Goal: Navigation & Orientation: Find specific page/section

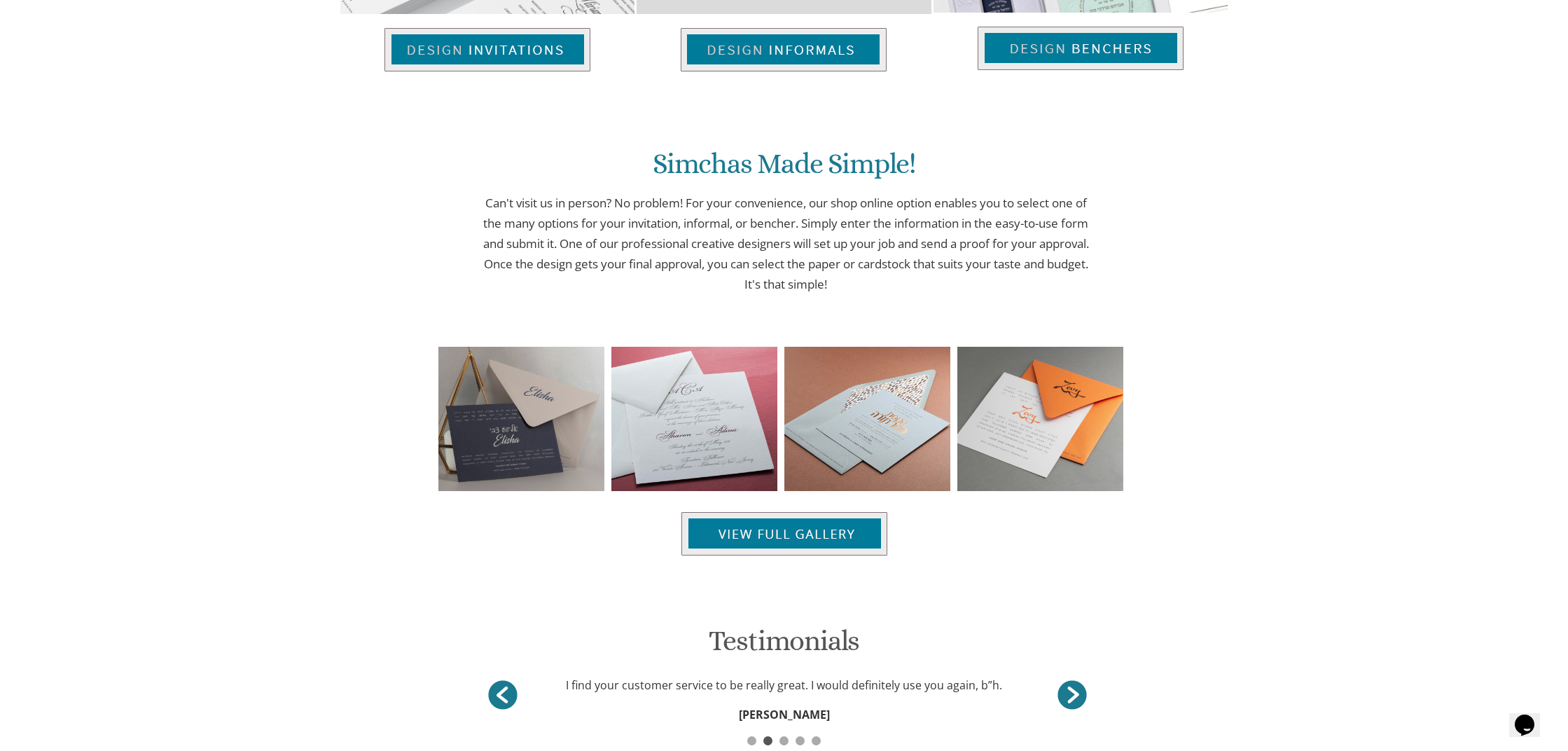
scroll to position [925, 0]
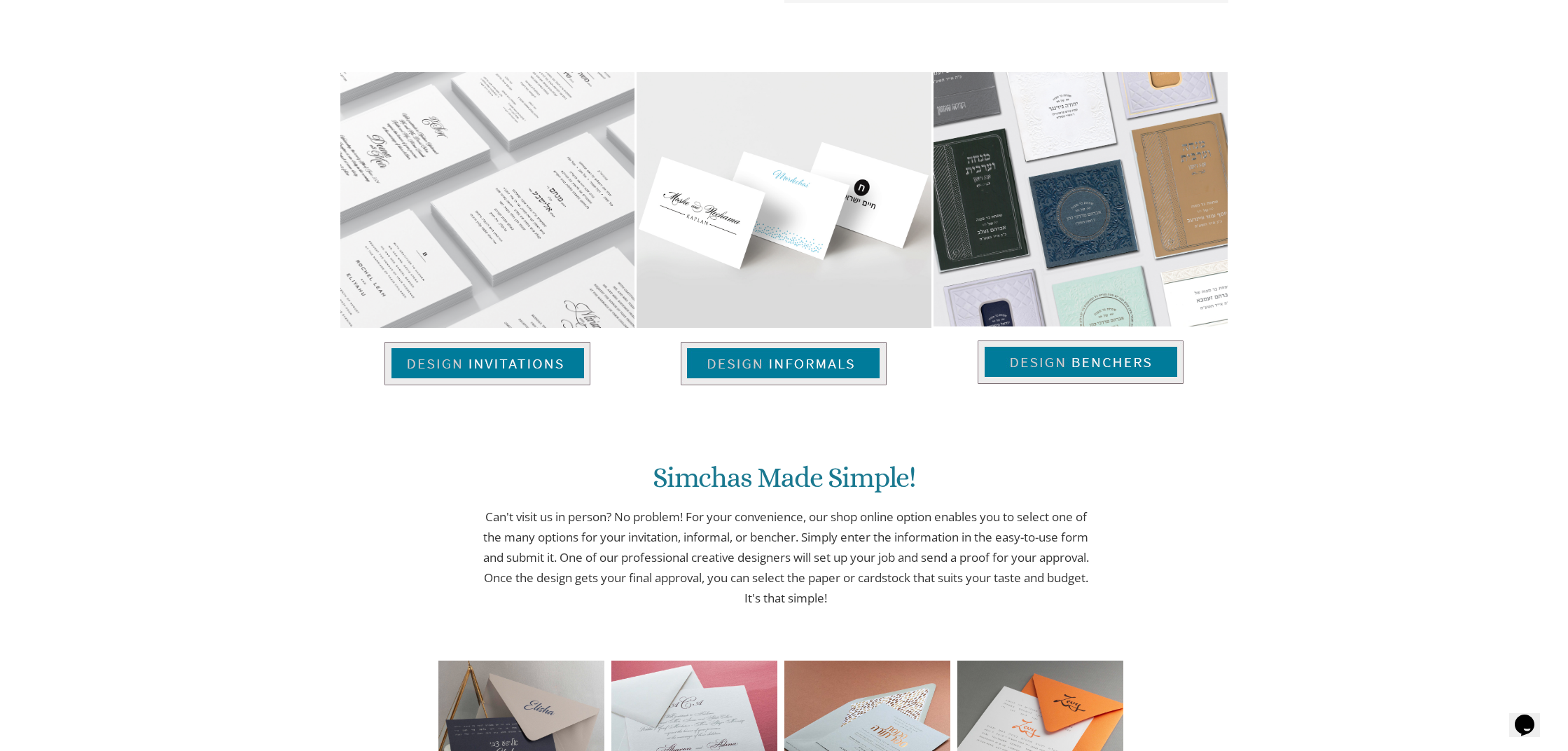
click at [463, 372] on img at bounding box center [487, 364] width 206 height 44
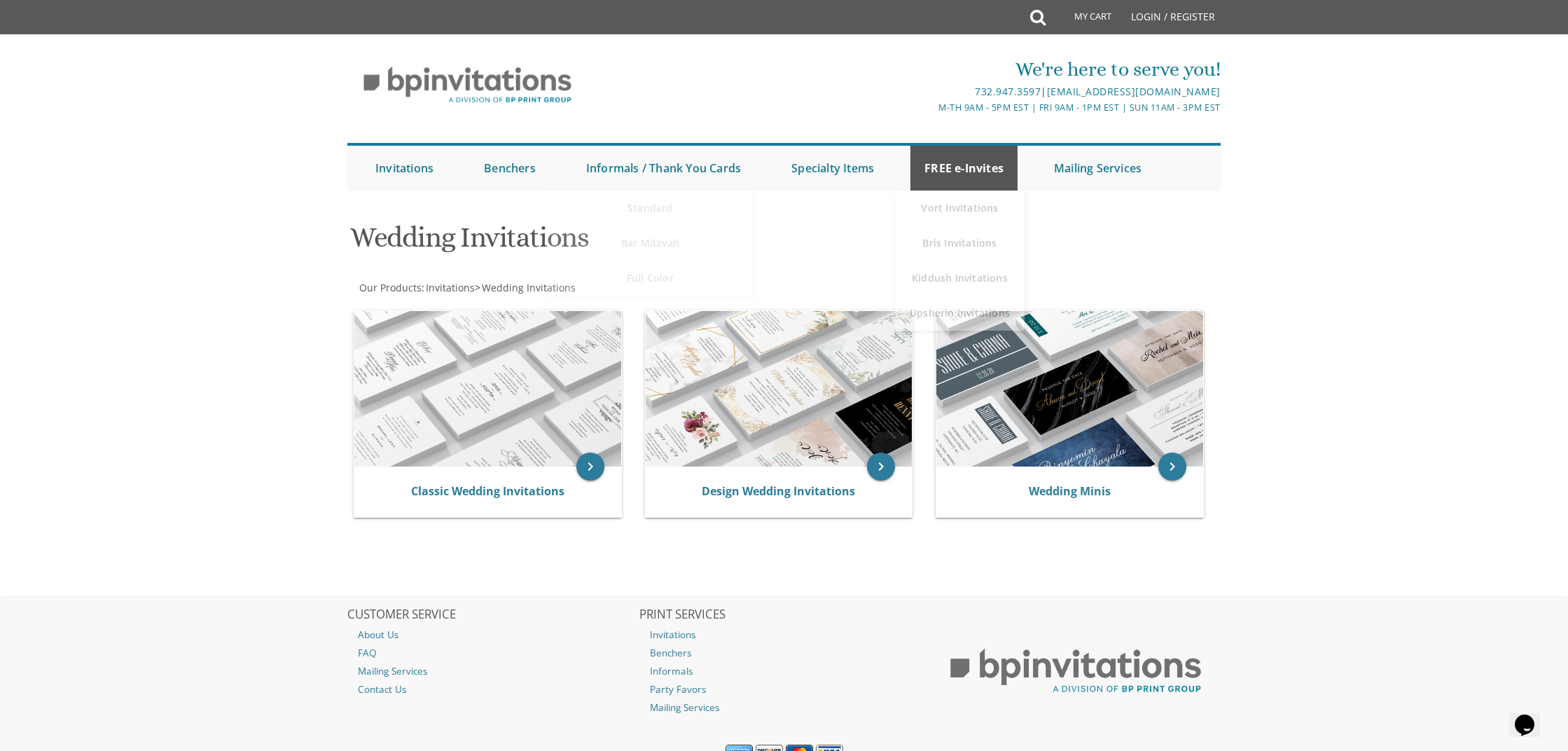
click at [985, 167] on link "FREE e-Invites" at bounding box center [964, 168] width 107 height 45
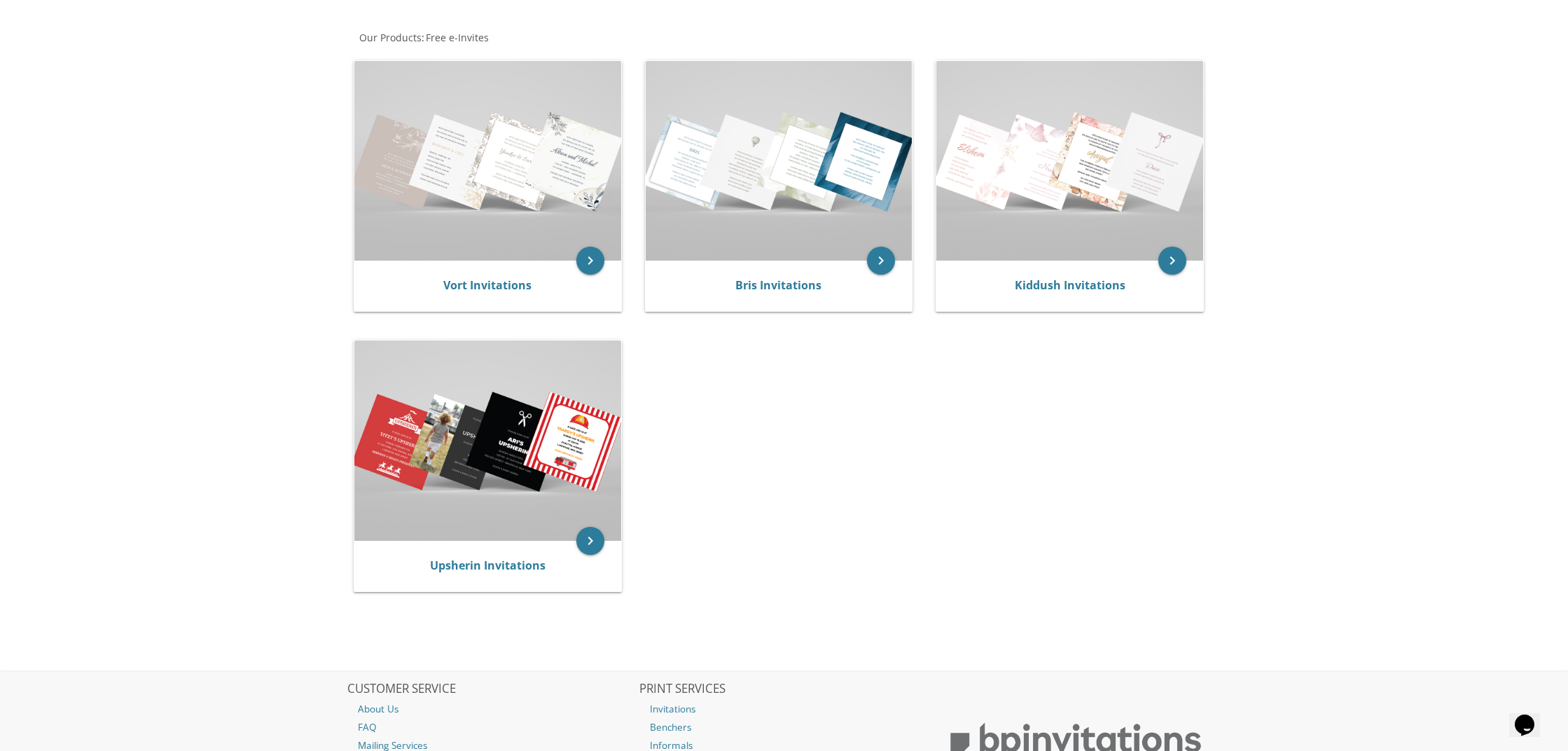
scroll to position [274, 0]
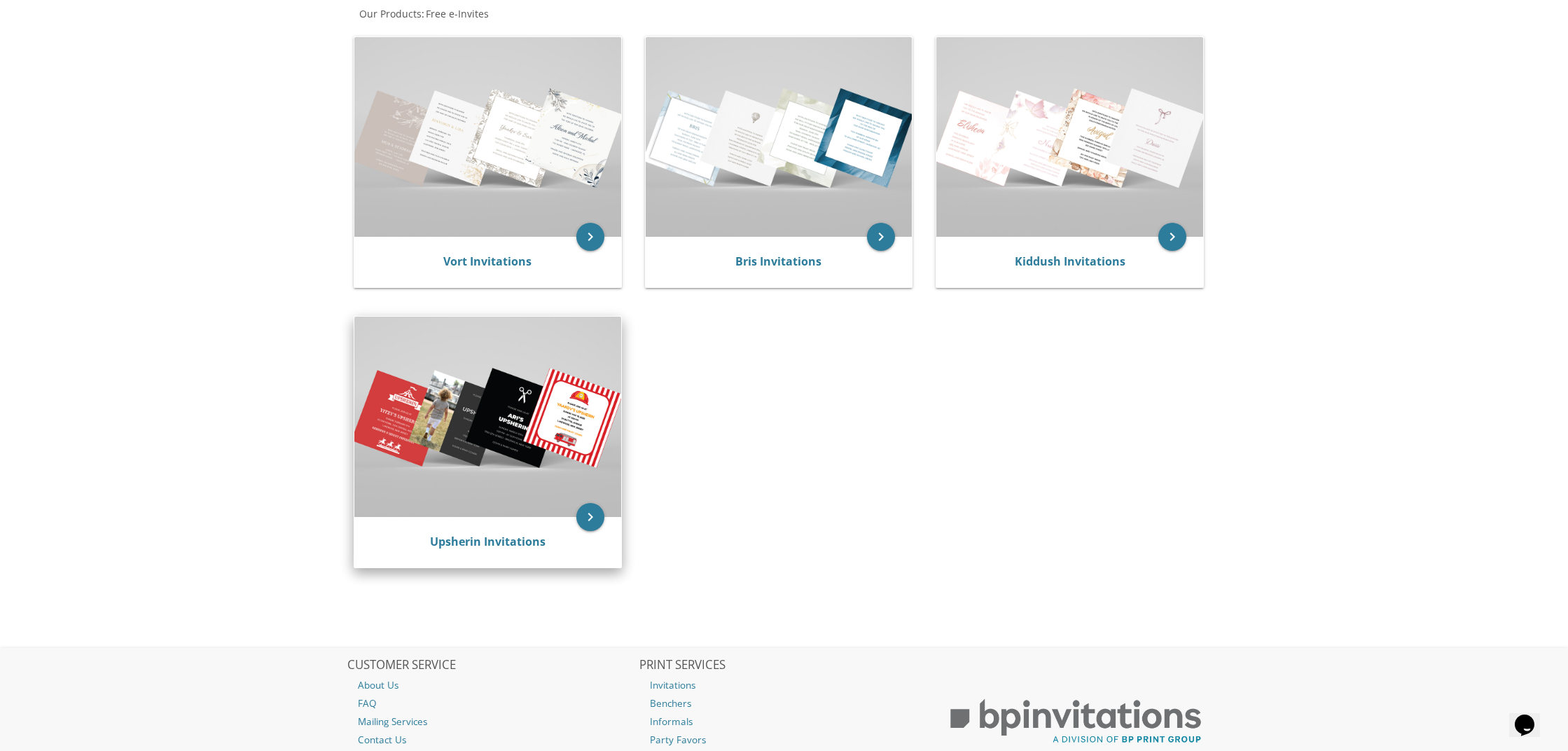
click at [526, 409] on img at bounding box center [487, 417] width 267 height 199
